Goal: Information Seeking & Learning: Learn about a topic

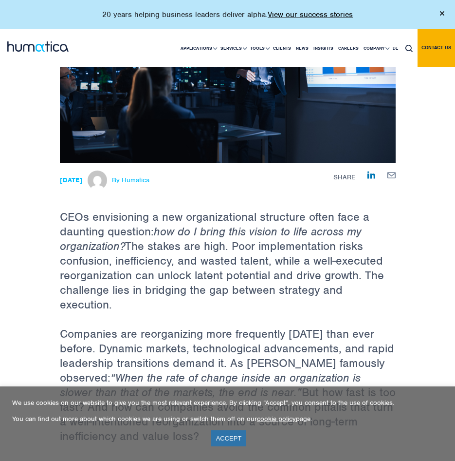
scroll to position [195, 0]
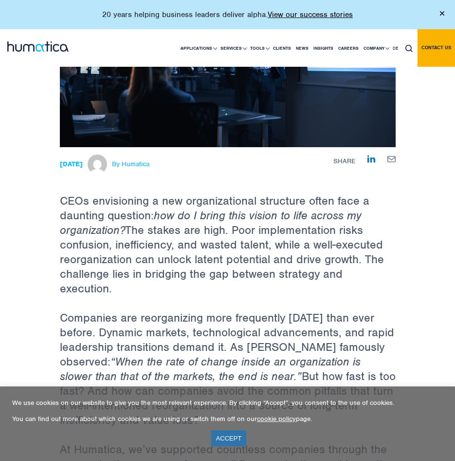
scroll to position [195, 0]
